Goal: Information Seeking & Learning: Learn about a topic

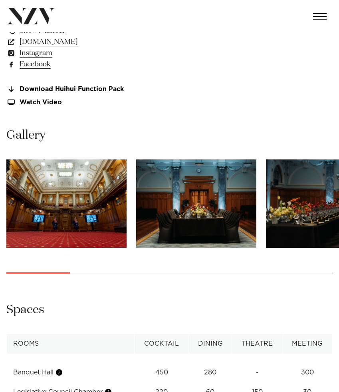
scroll to position [513, 0]
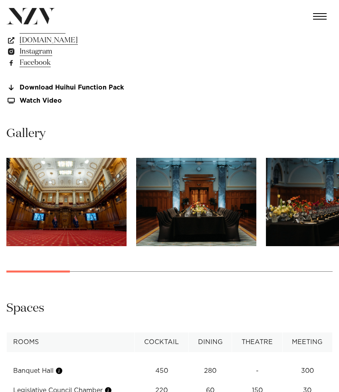
click at [57, 223] on img "1 / 13" at bounding box center [66, 202] width 120 height 88
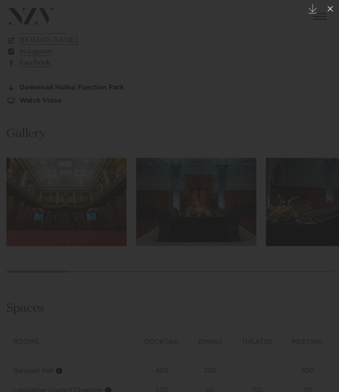
click at [57, 223] on div at bounding box center [169, 196] width 339 height 392
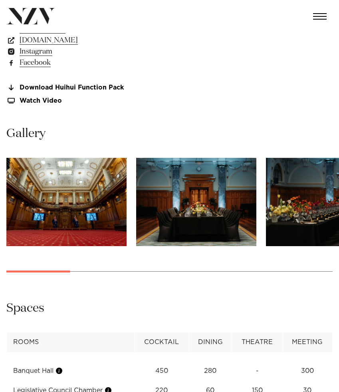
click at [88, 219] on img "1 / 13" at bounding box center [66, 202] width 120 height 88
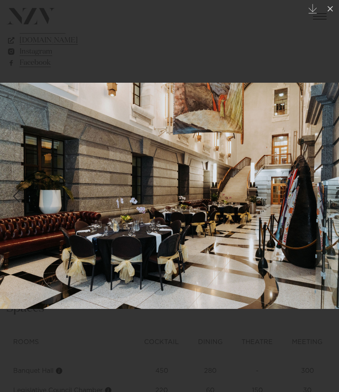
click at [327, 178] on link at bounding box center [325, 196] width 28 height 40
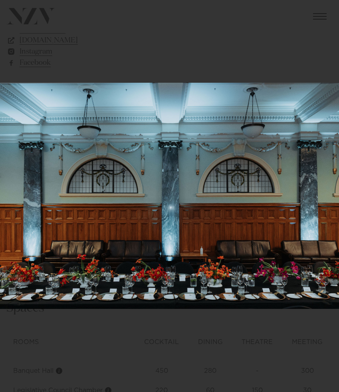
click at [327, 178] on div "10 / 13 Created with Sketch." at bounding box center [169, 196] width 339 height 392
click at [320, 194] on div "Next slide" at bounding box center [323, 196] width 11 height 15
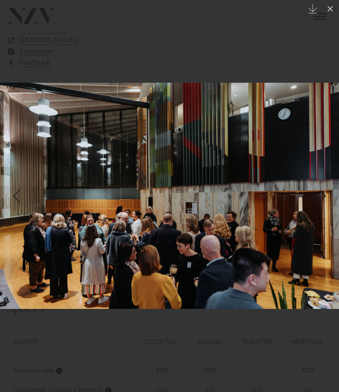
click at [320, 194] on div "11 / 13 Created with Sketch." at bounding box center [169, 196] width 339 height 392
click at [323, 193] on div "Next slide" at bounding box center [323, 196] width 11 height 15
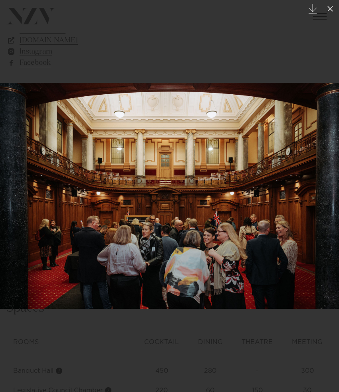
click at [323, 193] on div "Next slide" at bounding box center [323, 196] width 11 height 15
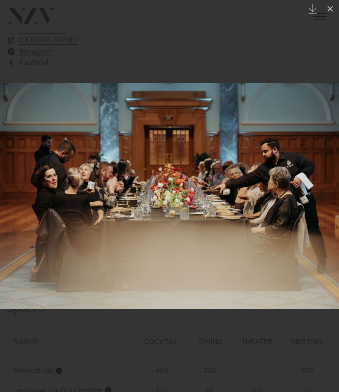
click at [323, 193] on div "Next slide" at bounding box center [323, 196] width 11 height 15
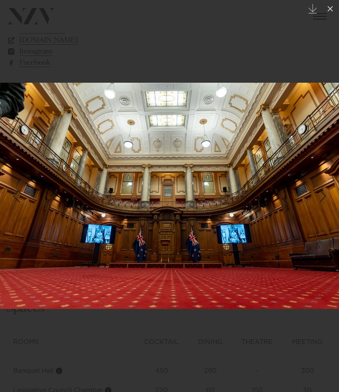
click at [323, 193] on div "Next slide" at bounding box center [323, 196] width 11 height 15
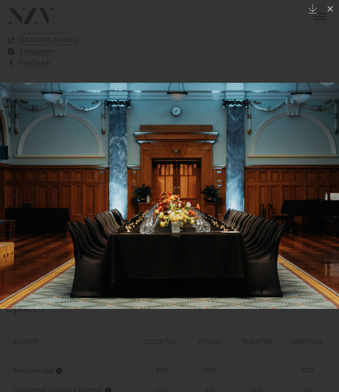
click at [323, 193] on div "Next slide" at bounding box center [323, 196] width 11 height 15
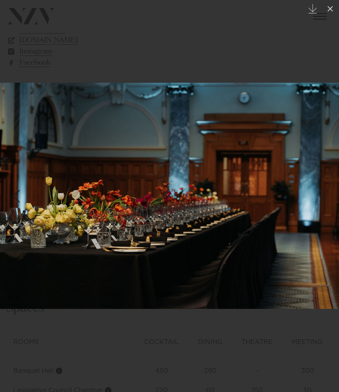
click at [323, 193] on div "Next slide" at bounding box center [323, 196] width 11 height 15
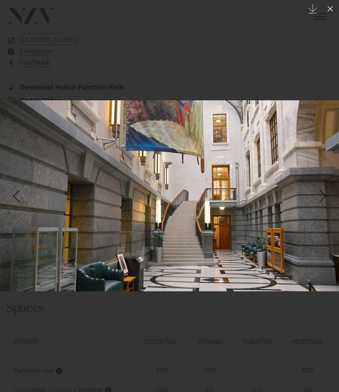
click at [323, 193] on div "Next slide" at bounding box center [323, 196] width 11 height 15
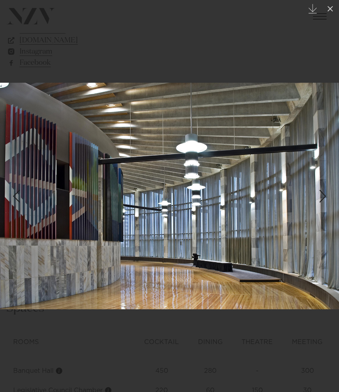
click at [323, 193] on div "Next slide" at bounding box center [323, 196] width 11 height 15
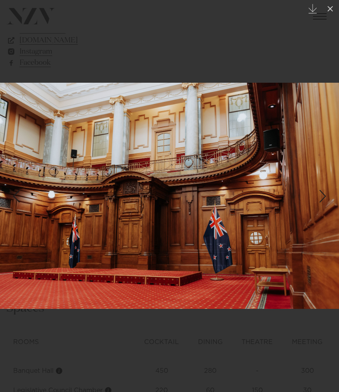
click at [323, 193] on div "Next slide" at bounding box center [323, 196] width 11 height 15
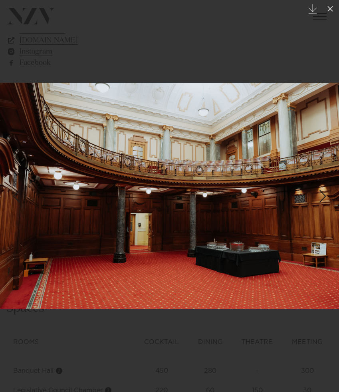
click at [323, 193] on div "Next slide" at bounding box center [323, 196] width 11 height 15
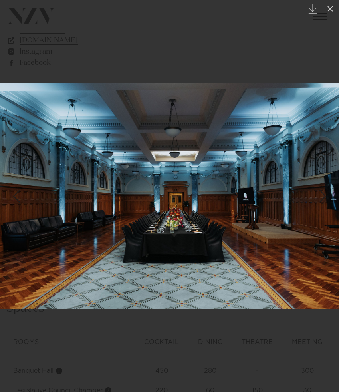
click at [323, 193] on div "Next slide" at bounding box center [323, 196] width 11 height 15
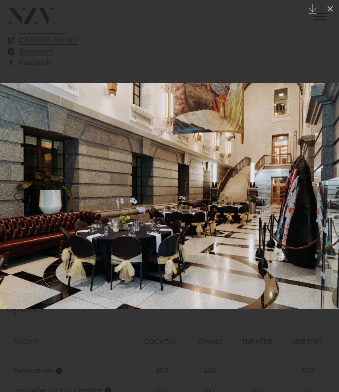
click at [323, 193] on div "Next slide" at bounding box center [323, 196] width 11 height 15
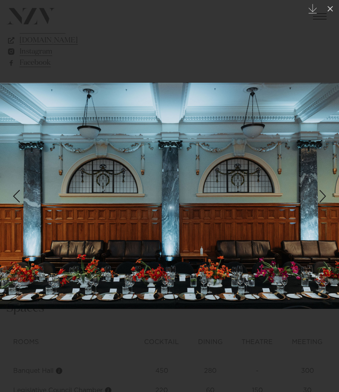
click at [323, 193] on div "Next slide" at bounding box center [323, 196] width 11 height 15
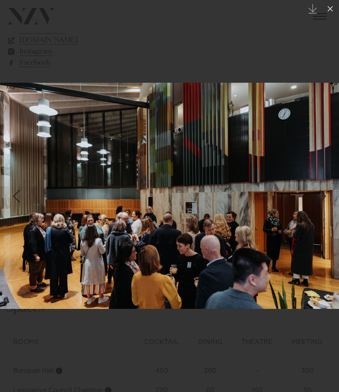
click at [323, 193] on div "Next slide" at bounding box center [323, 196] width 11 height 15
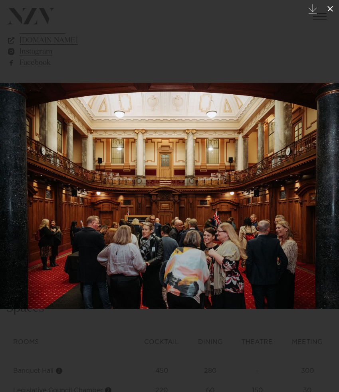
click at [326, 10] on icon at bounding box center [331, 9] width 10 height 10
